Goal: Find specific page/section: Find specific page/section

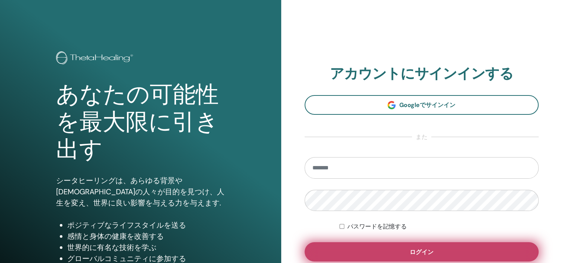
type input "**********"
click at [427, 249] on span "ログイン" at bounding box center [422, 252] width 24 height 8
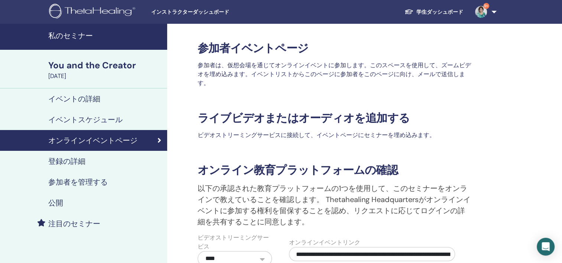
click at [436, 7] on link "学生ダッシュボード" at bounding box center [434, 12] width 71 height 14
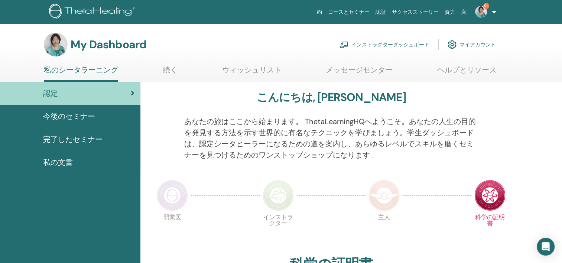
click at [403, 45] on link "インストラクターダッシュボード" at bounding box center [384, 44] width 90 height 16
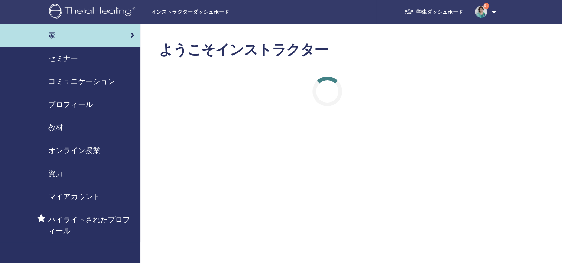
click at [72, 53] on span "セミナー" at bounding box center [63, 58] width 30 height 11
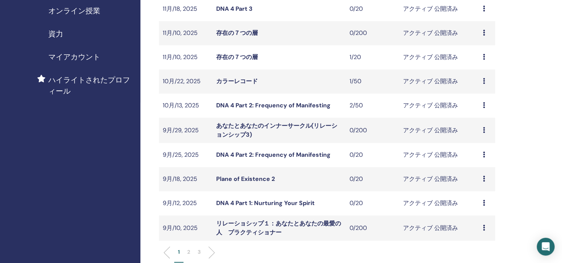
scroll to position [149, 0]
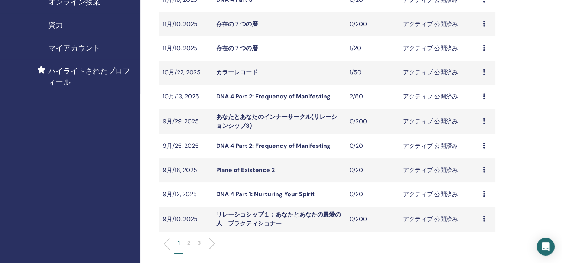
click at [190, 245] on p "2" at bounding box center [188, 243] width 3 height 8
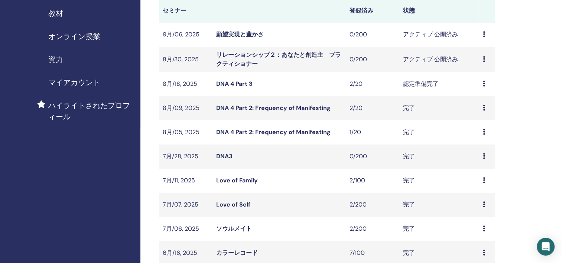
scroll to position [74, 0]
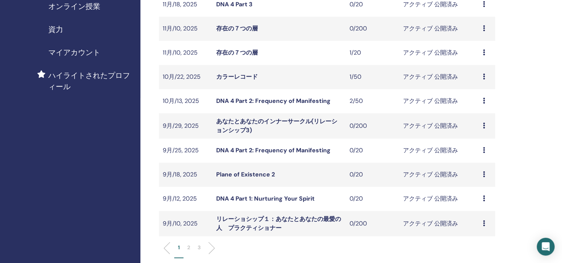
scroll to position [149, 0]
